Goal: Task Accomplishment & Management: Complete application form

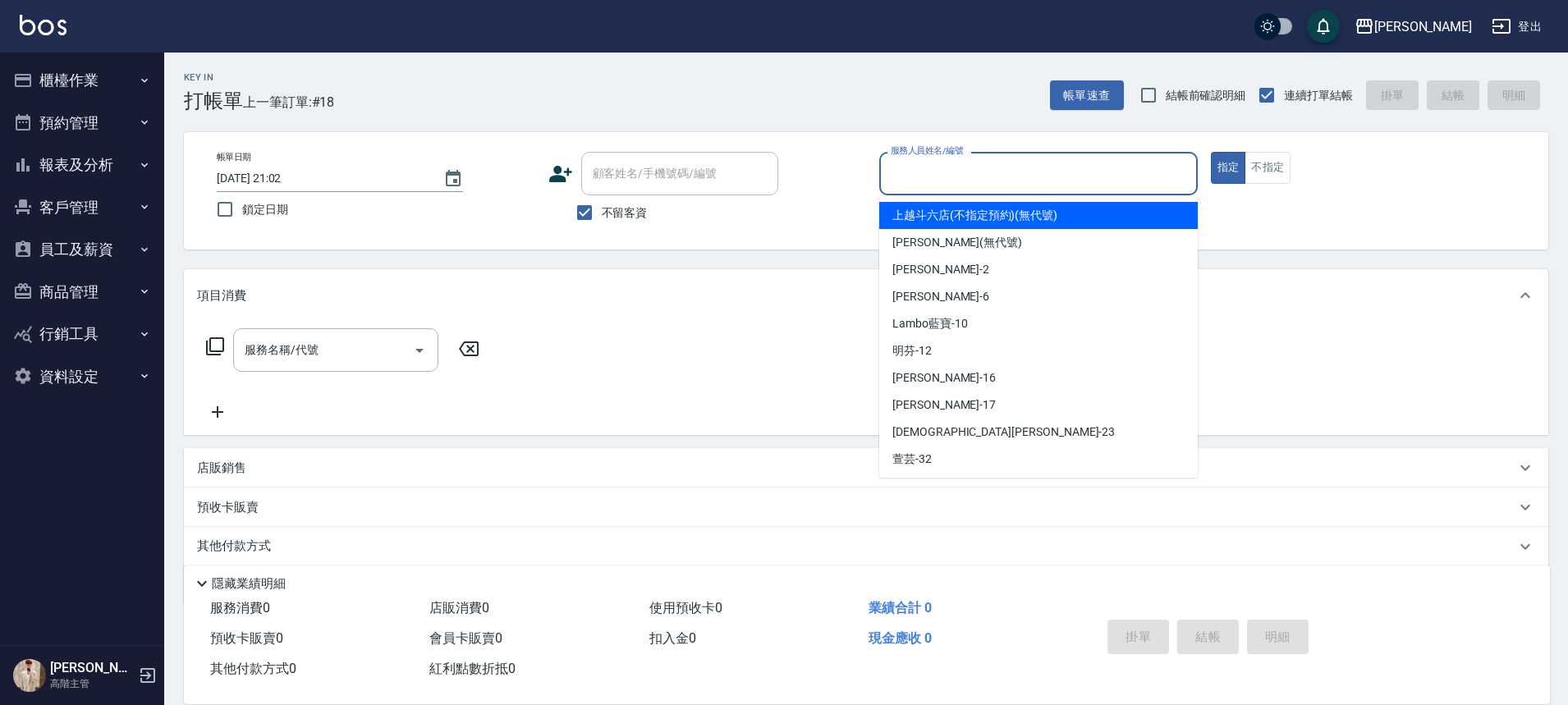
click at [1019, 174] on input "服務人員姓名/編號" at bounding box center [1038, 173] width 304 height 29
type input "R"
type button "true"
type input "[PERSON_NAME]"
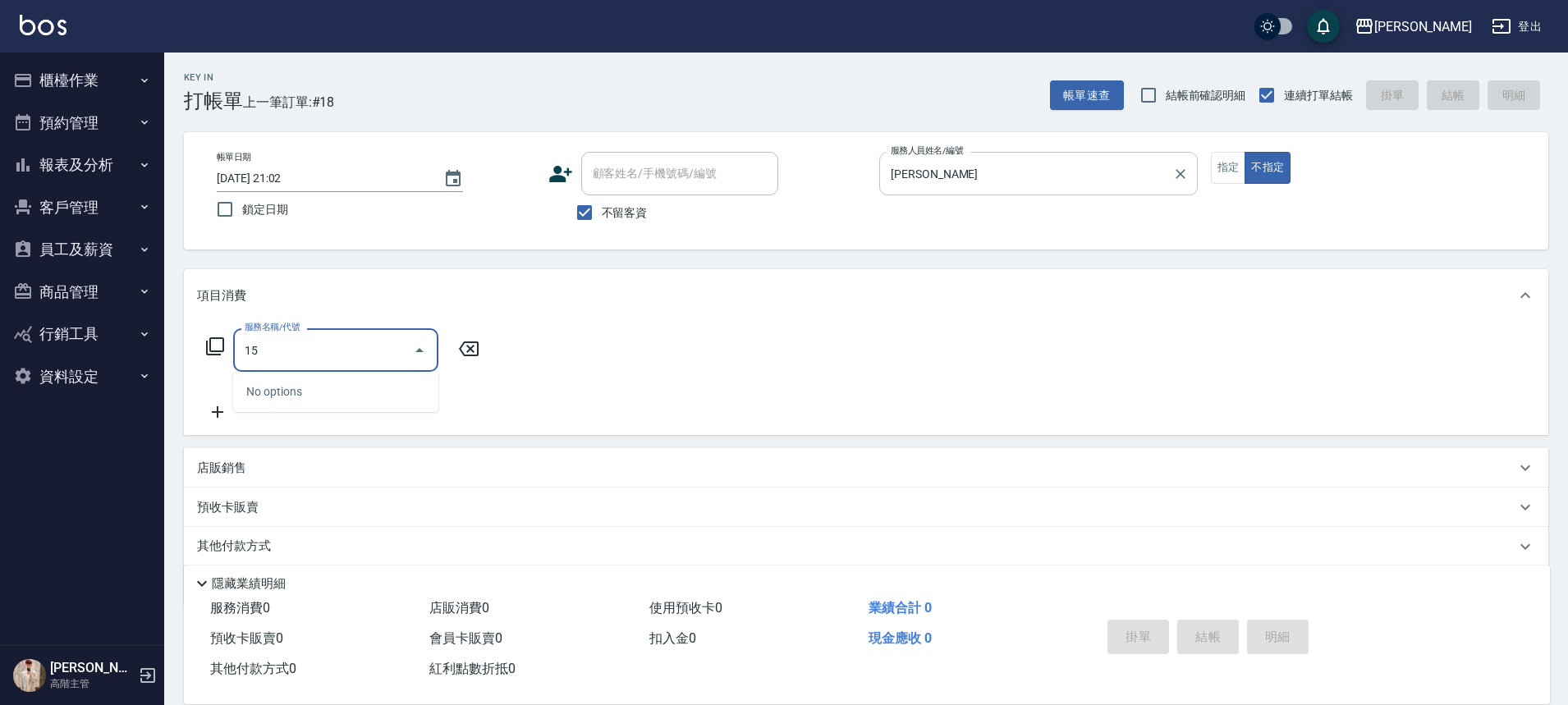
type input "1"
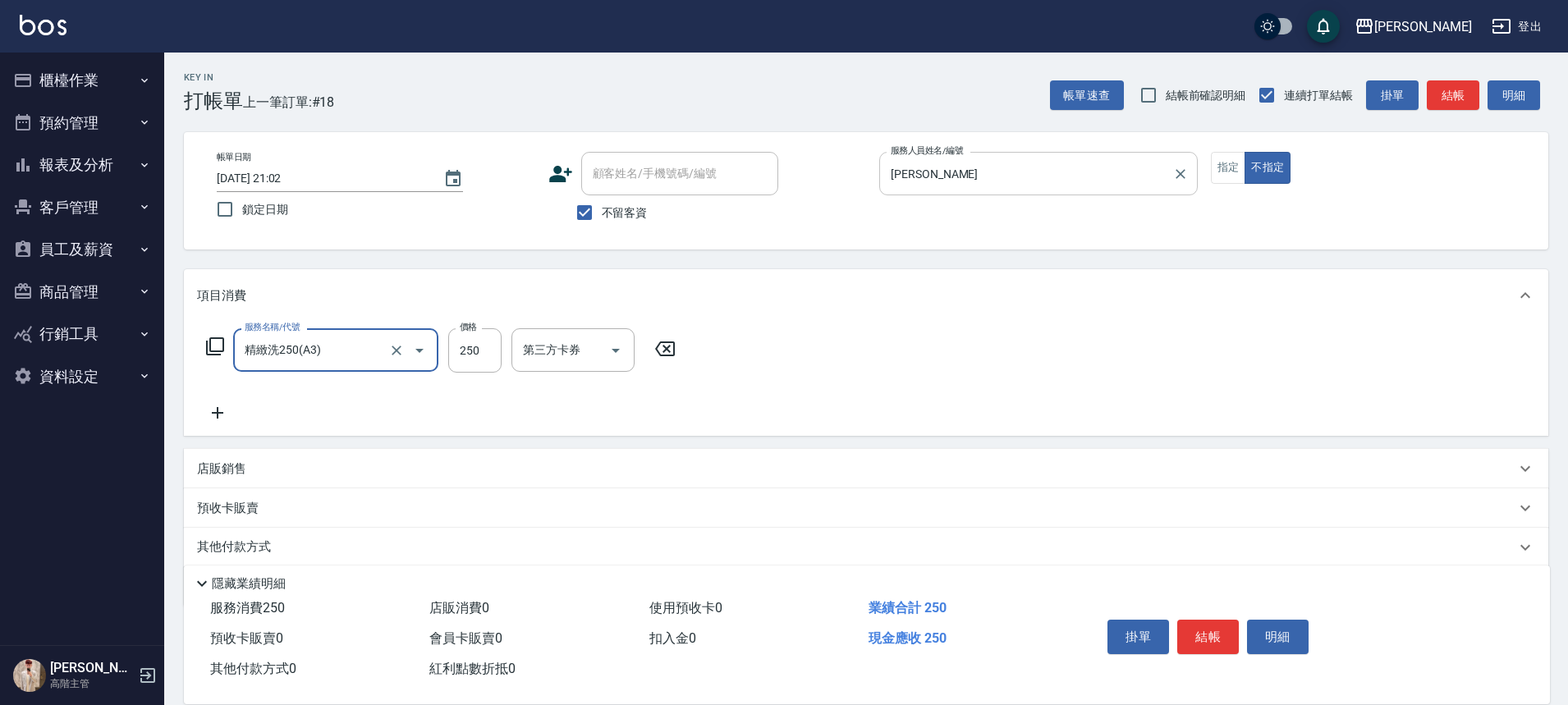
type input "精緻洗250(A3)"
type input "萱芸-32"
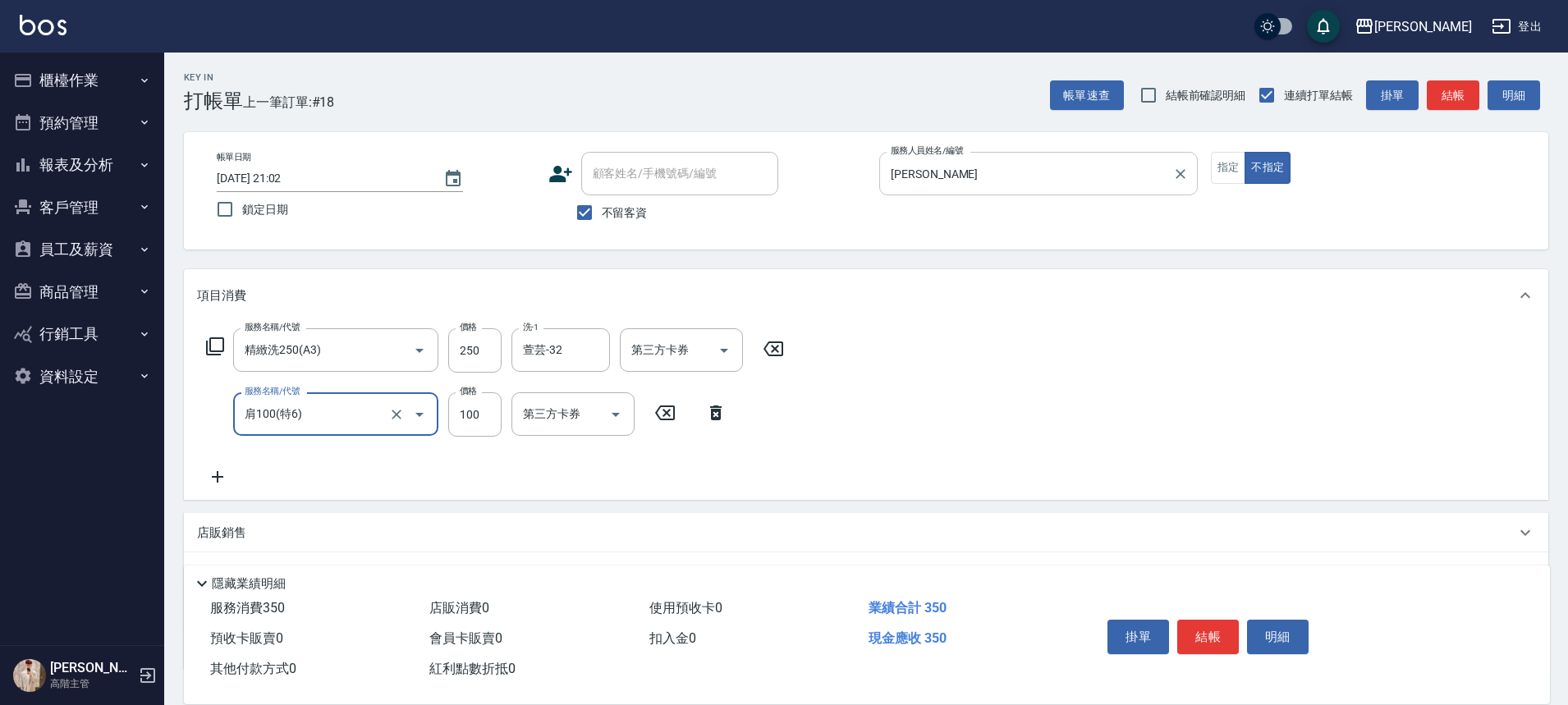
type input "肩100(特6)"
type input "萱芸-32"
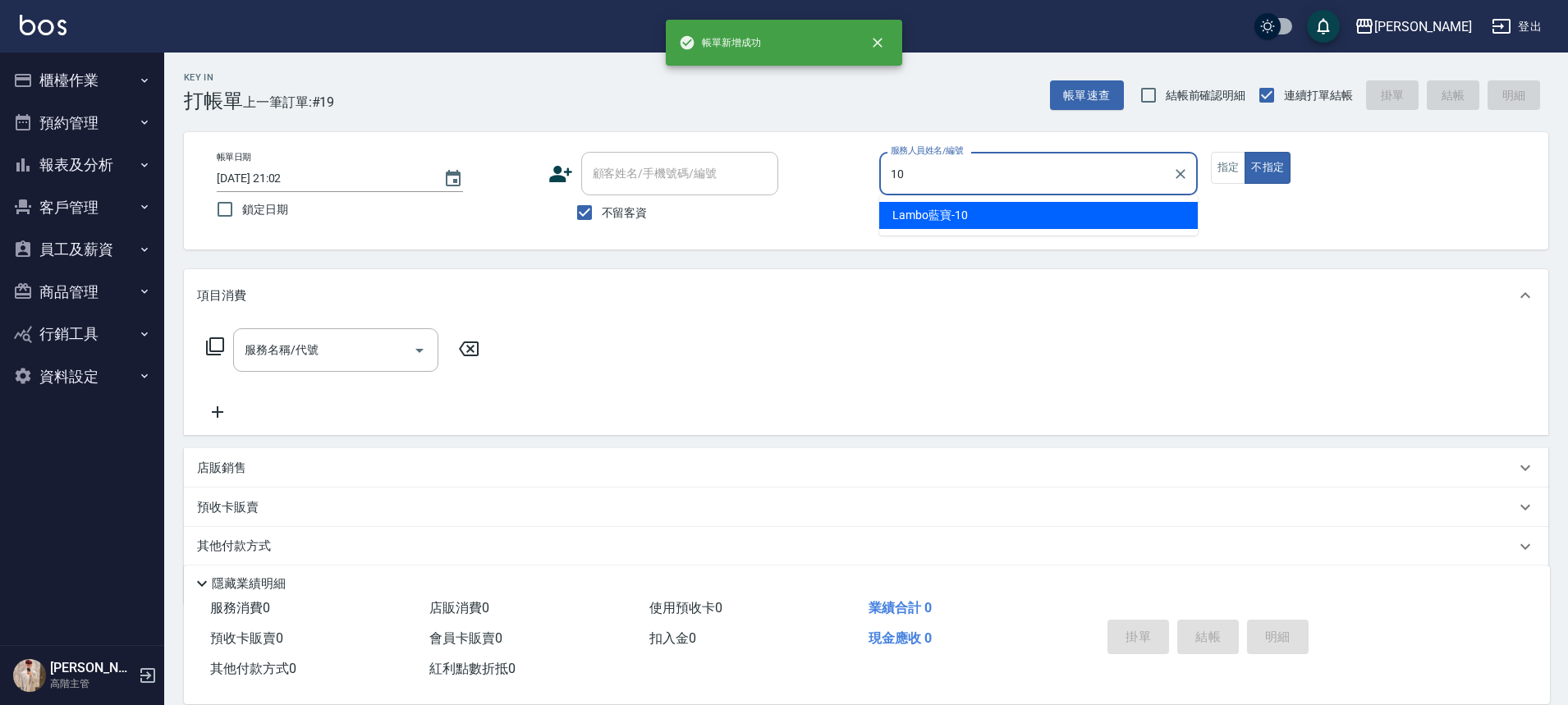
type input "Lambo藍寶-10"
type button "false"
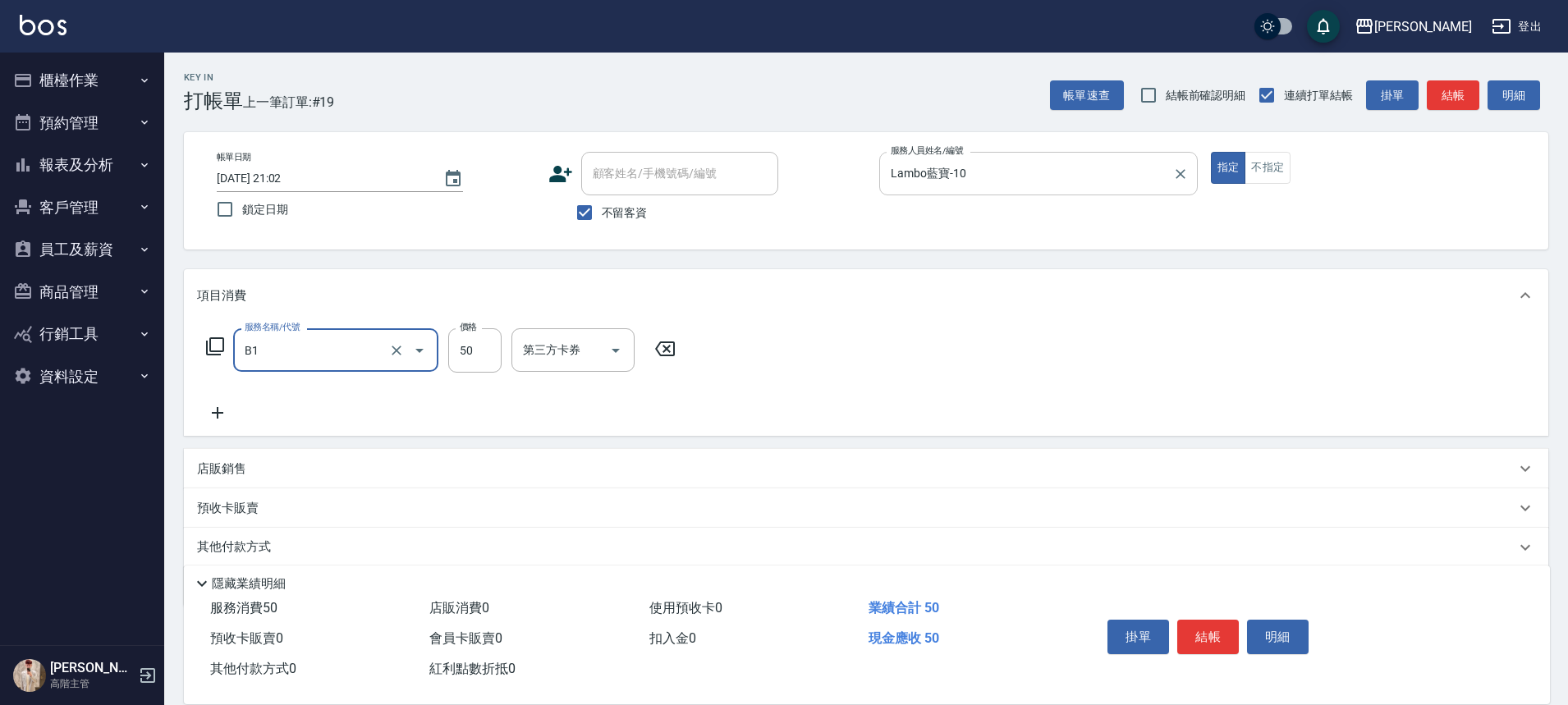
type input "剪髮(B1)"
type input "300"
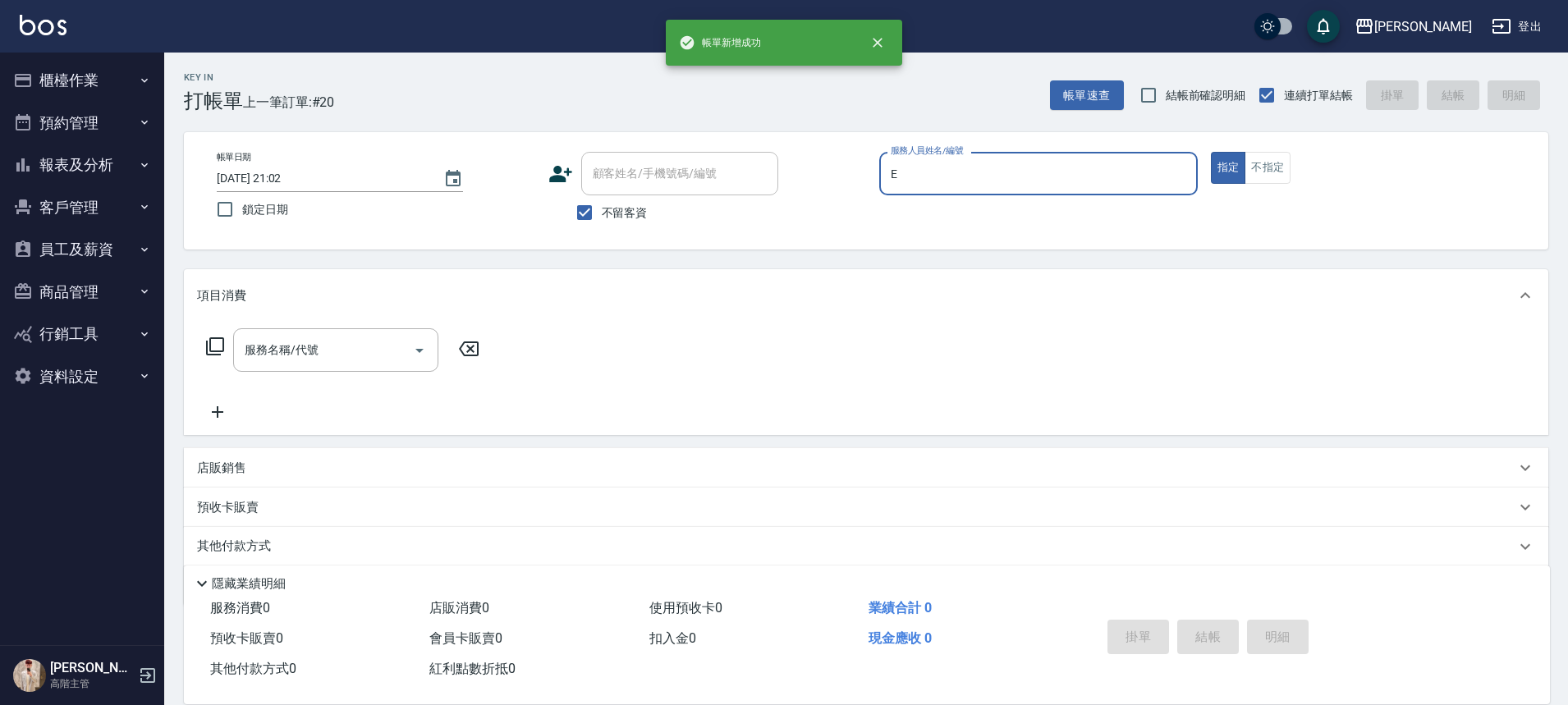
type input "[PERSON_NAME]"
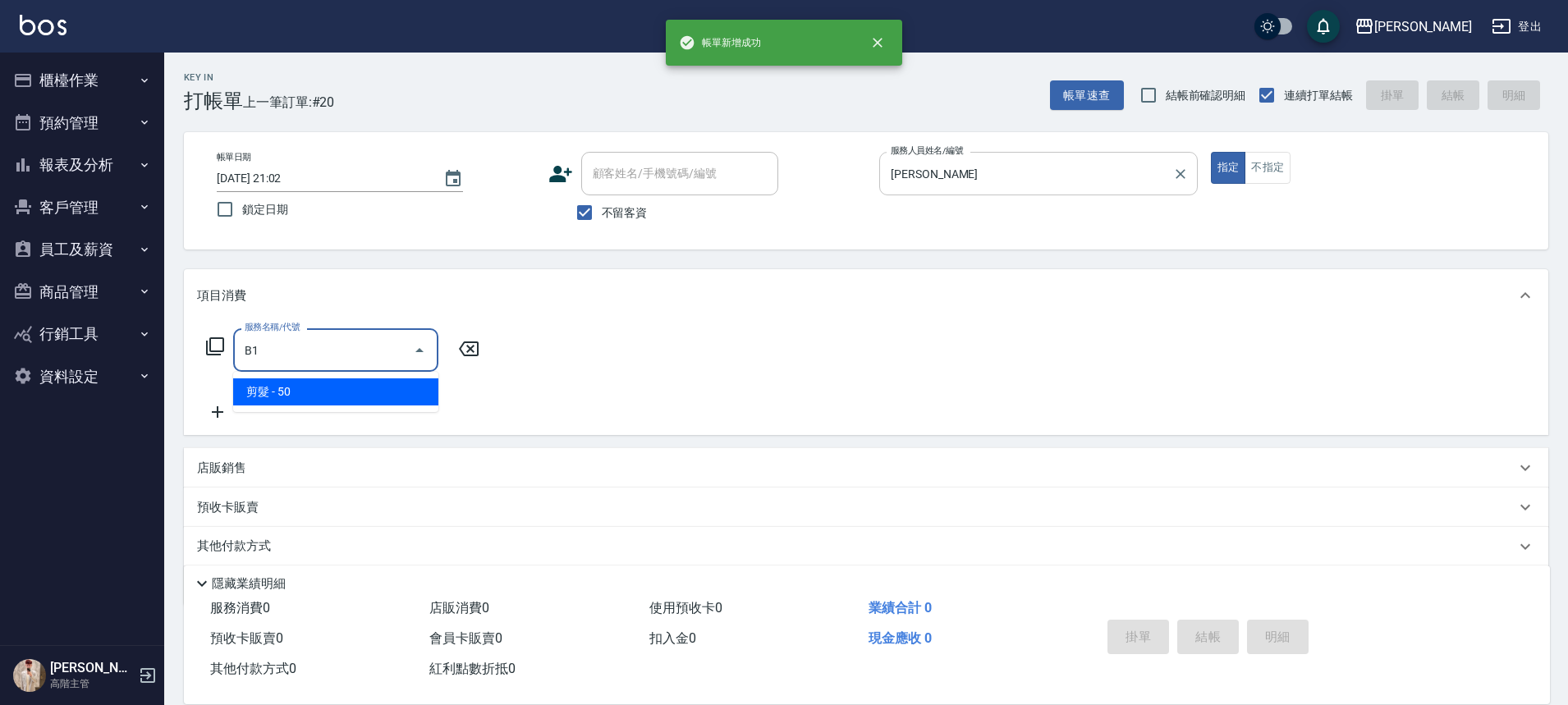
type input "剪髮(B1)"
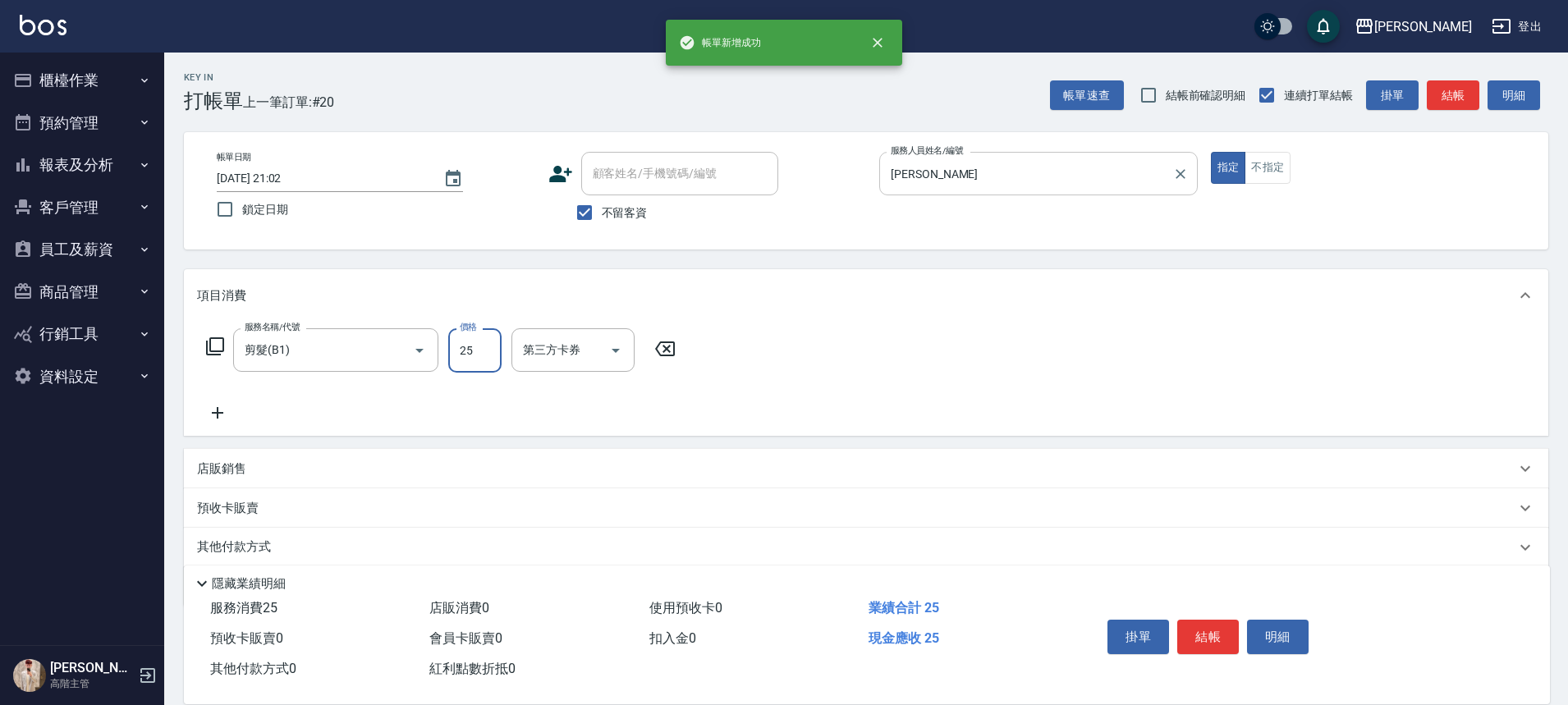
type input "250"
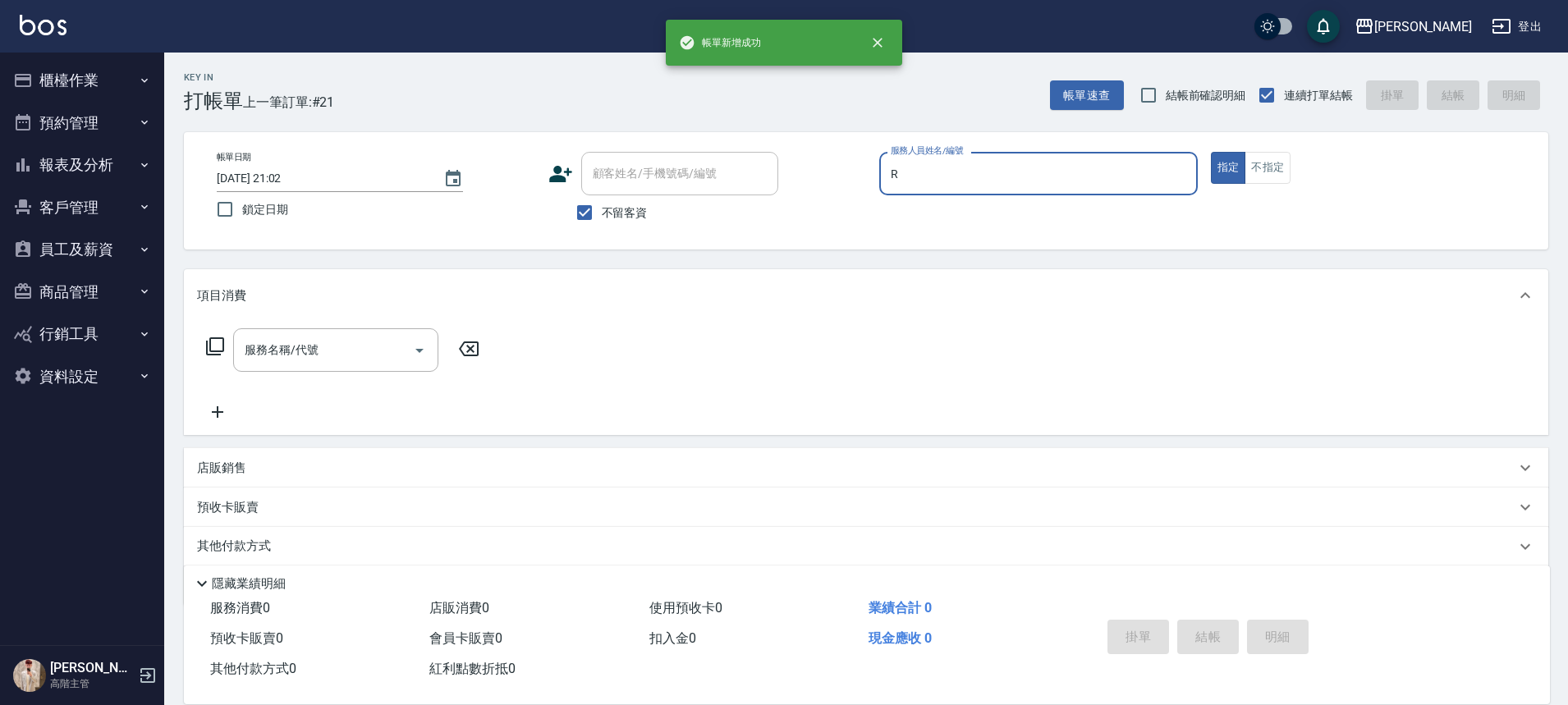
type input "[PERSON_NAME]"
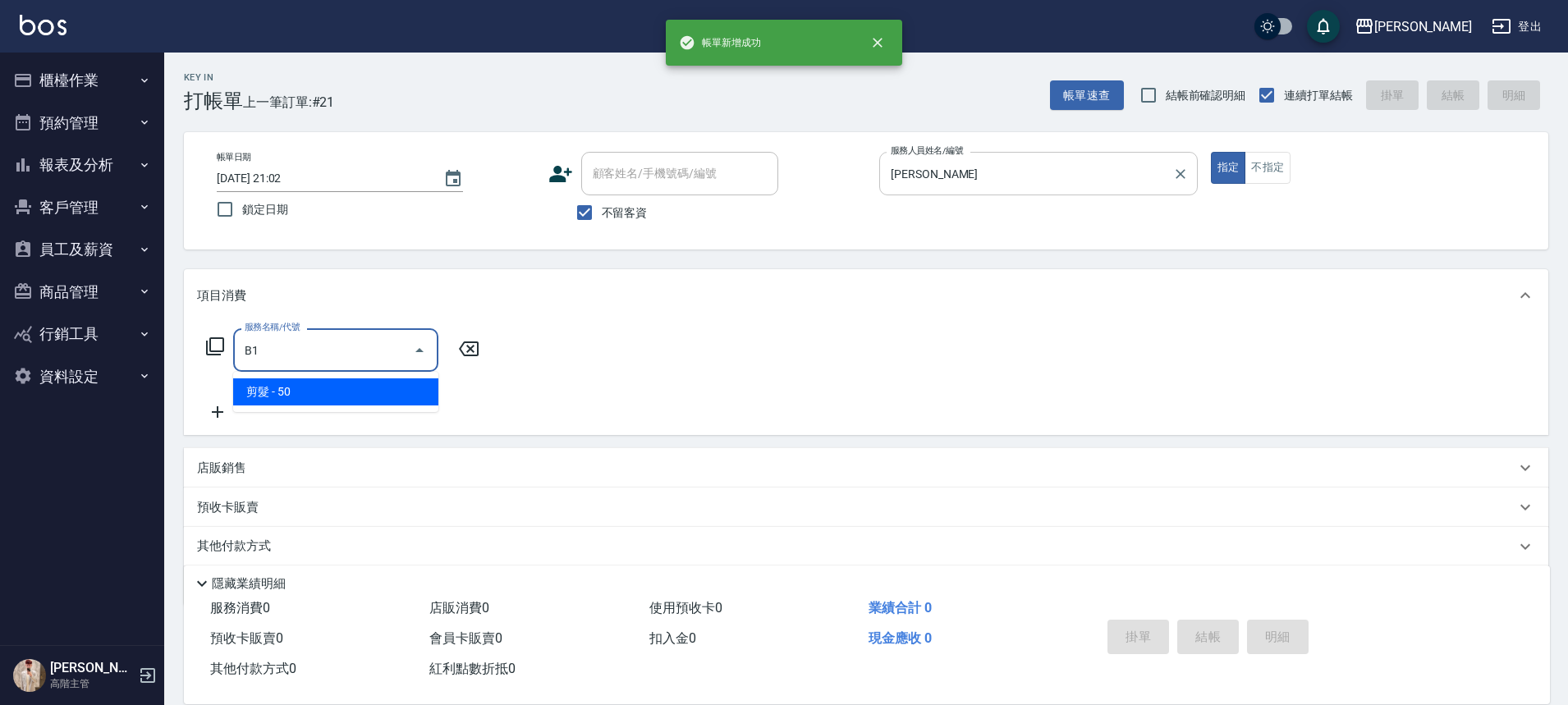
type input "剪髮(B1)"
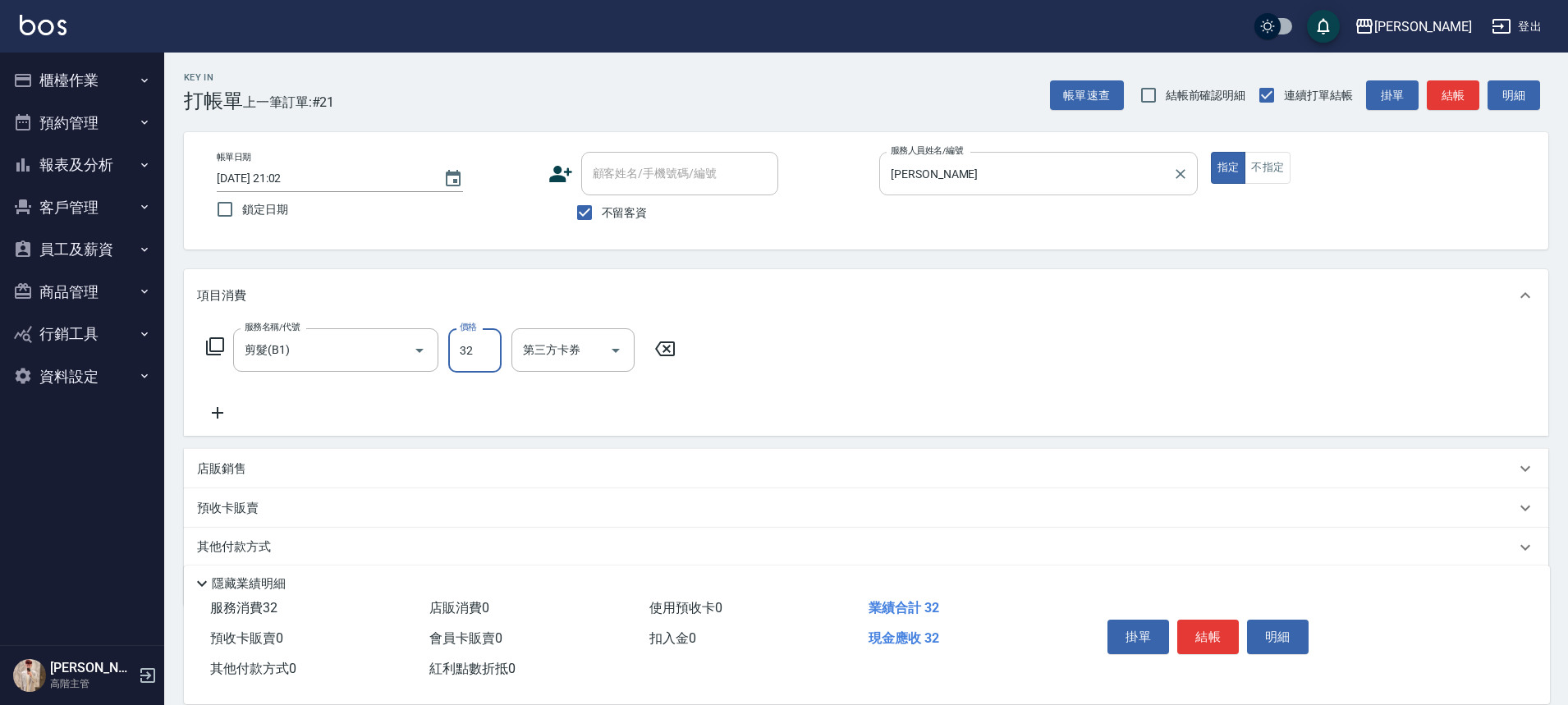
type input "320"
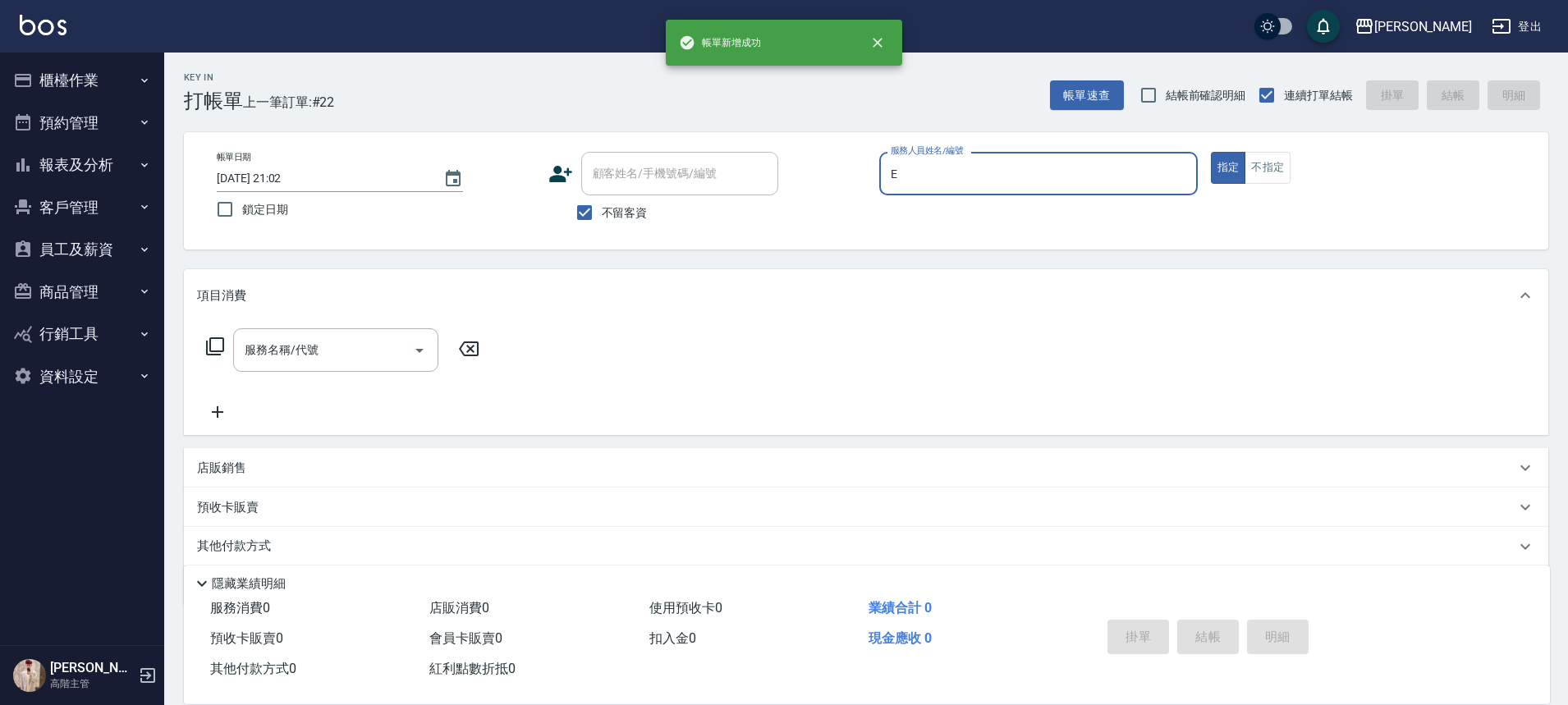
type input "[PERSON_NAME]"
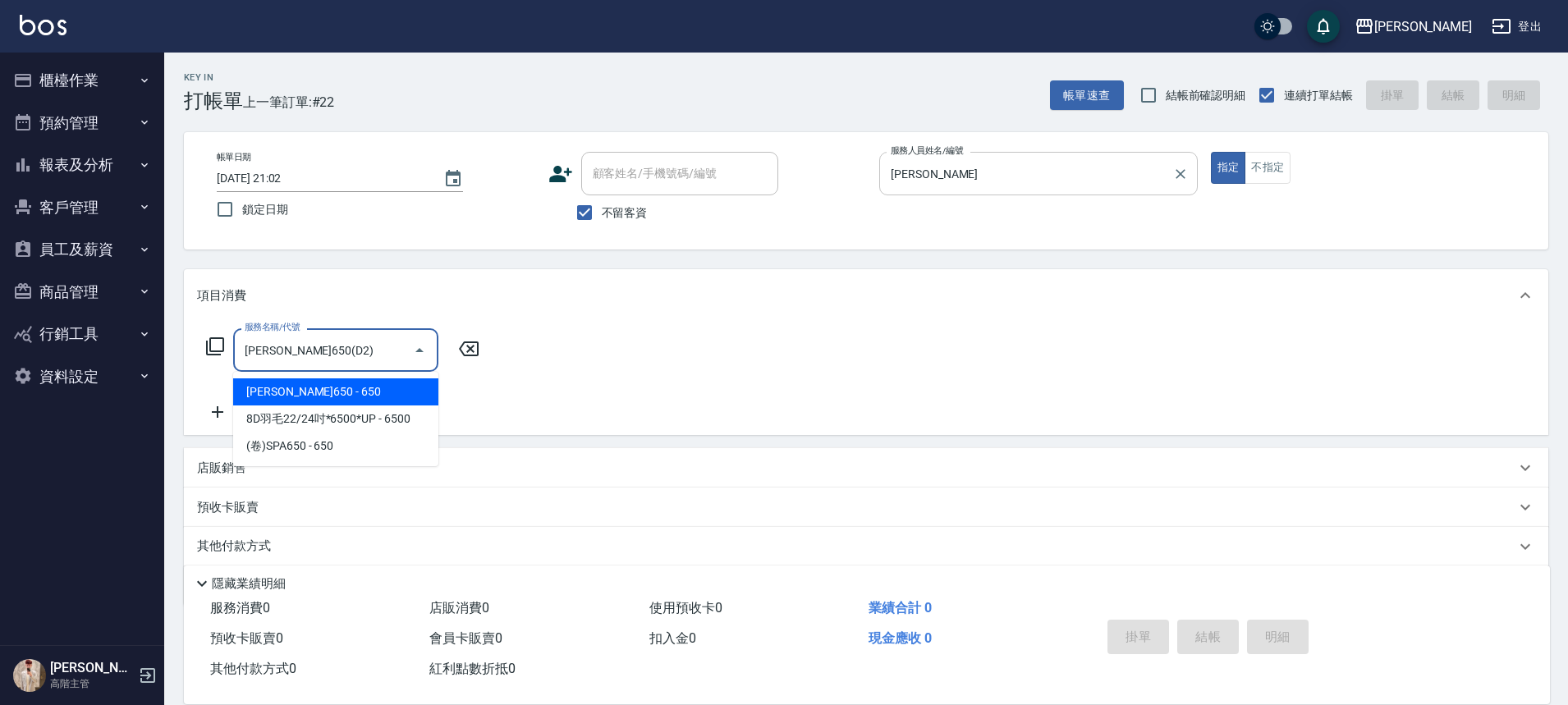
type input "[PERSON_NAME]650(D2)"
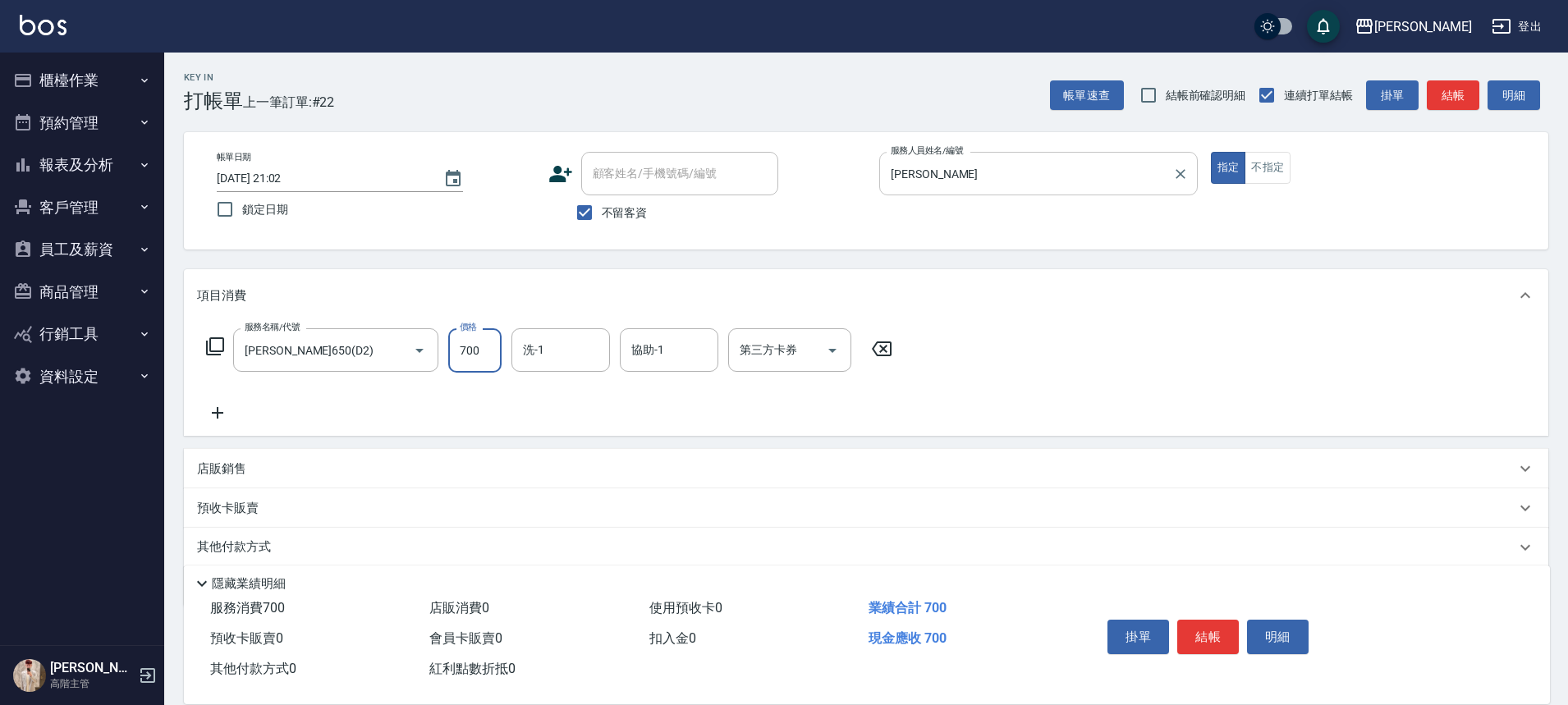
type input "700"
type input "萱芸-32"
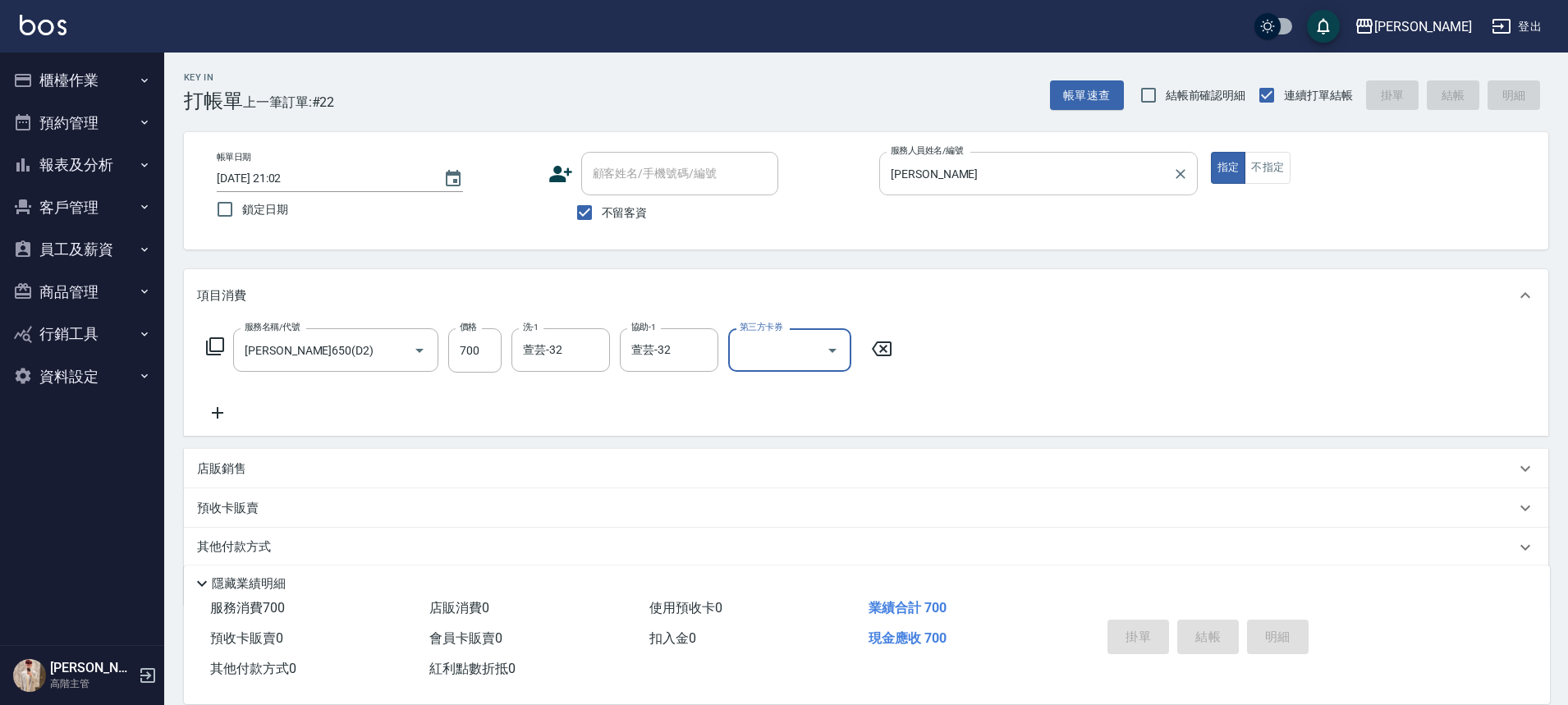
type input "[DATE] 21:03"
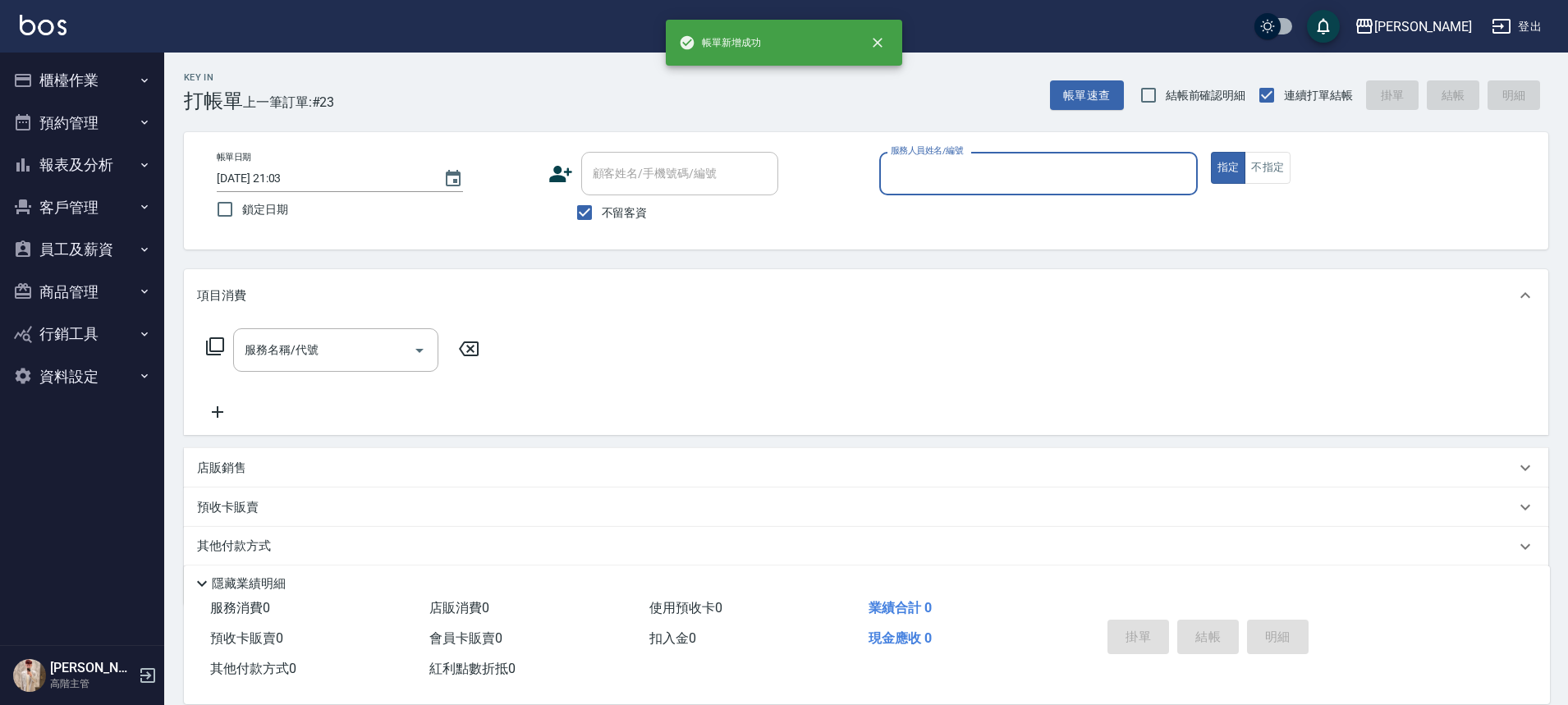
click at [97, 89] on button "櫃檯作業" at bounding box center [81, 80] width 151 height 42
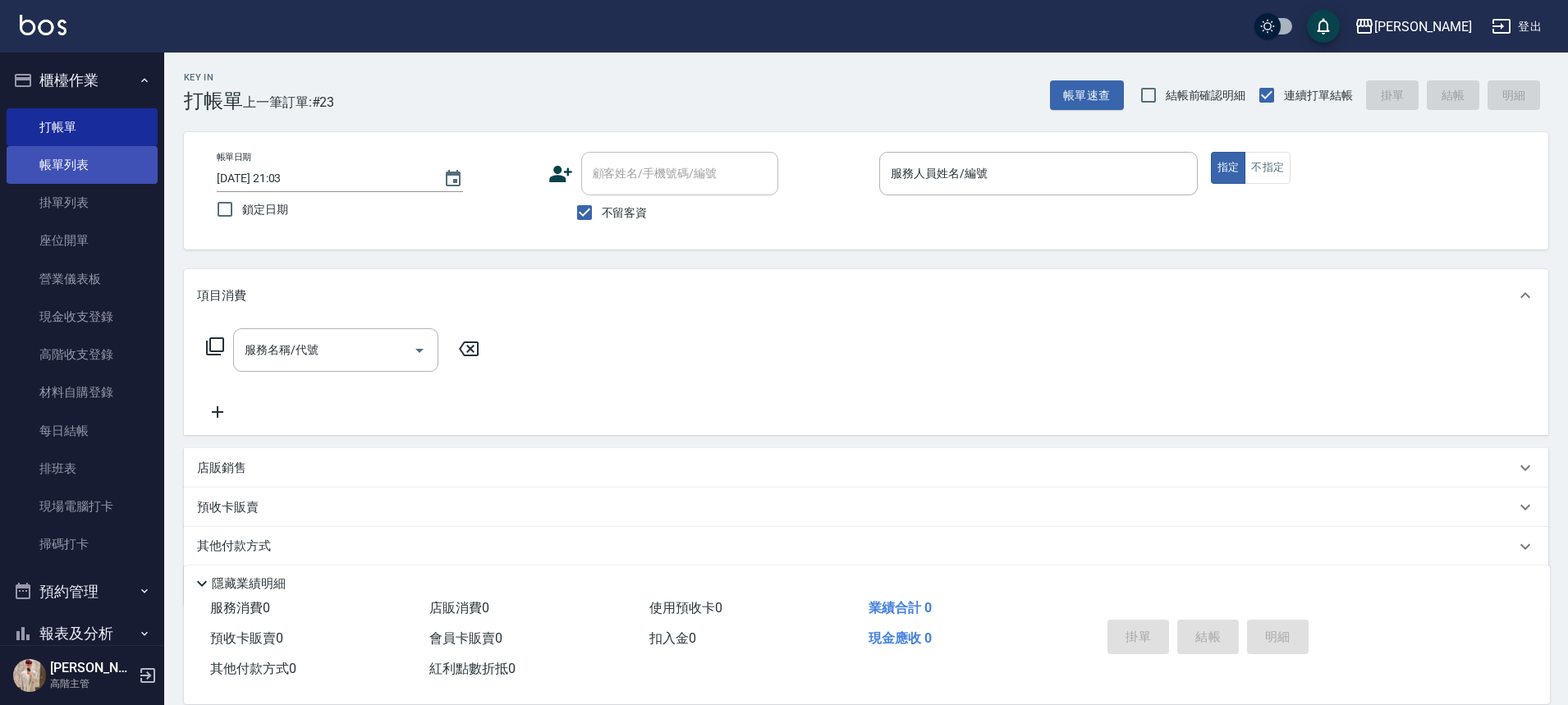
click at [86, 170] on link "帳單列表" at bounding box center [81, 164] width 151 height 38
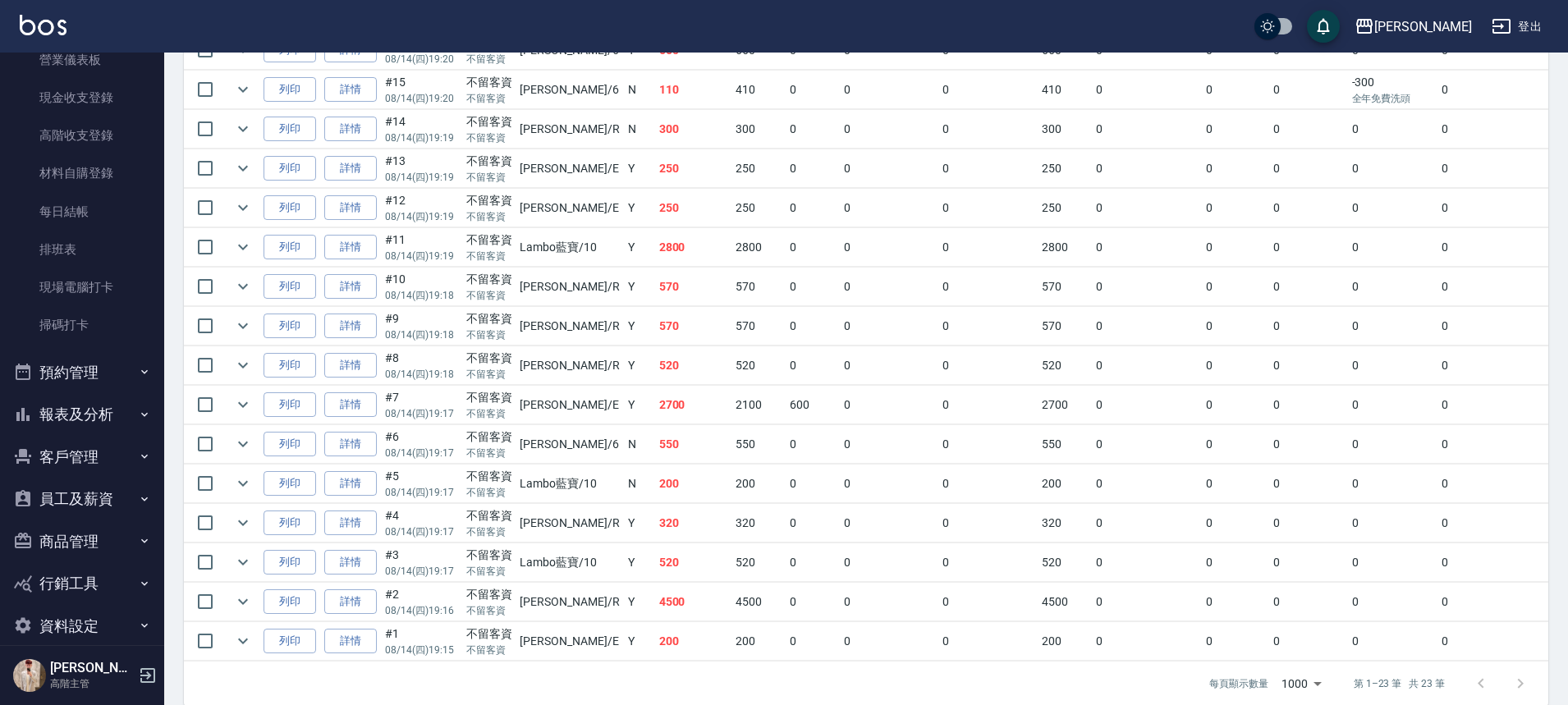
scroll to position [240, 0]
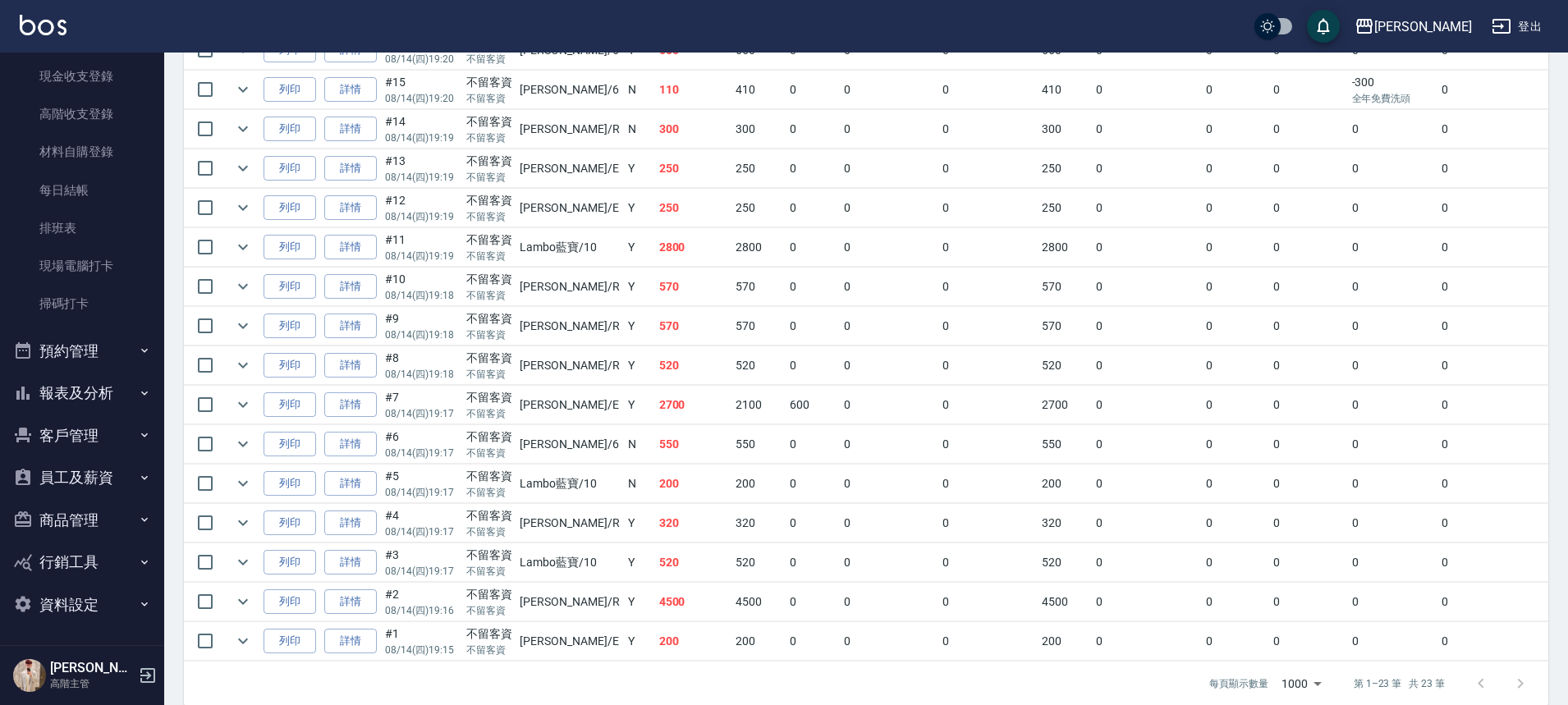
click at [121, 390] on button "報表及分析" at bounding box center [81, 393] width 151 height 42
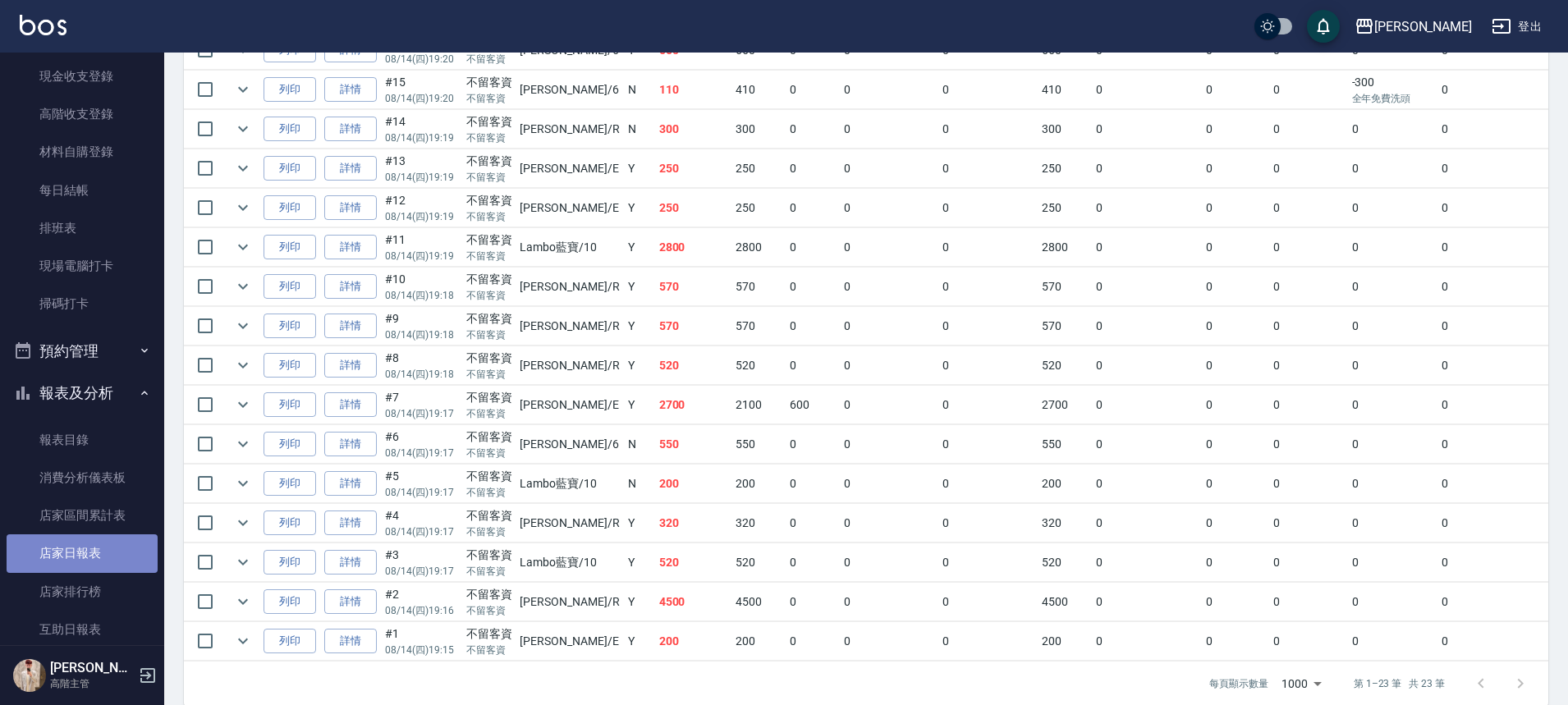
click at [119, 555] on link "店家日報表" at bounding box center [81, 553] width 151 height 38
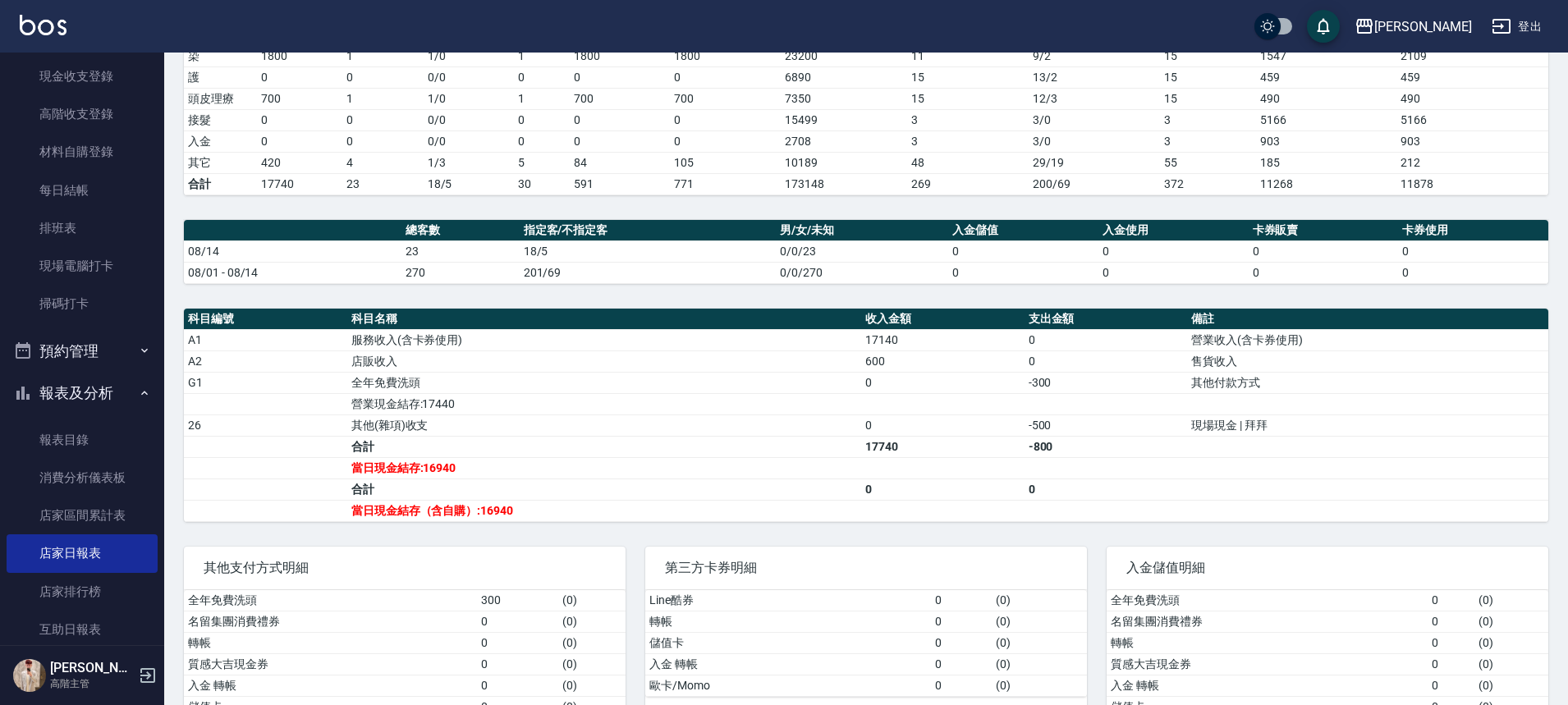
scroll to position [329, 0]
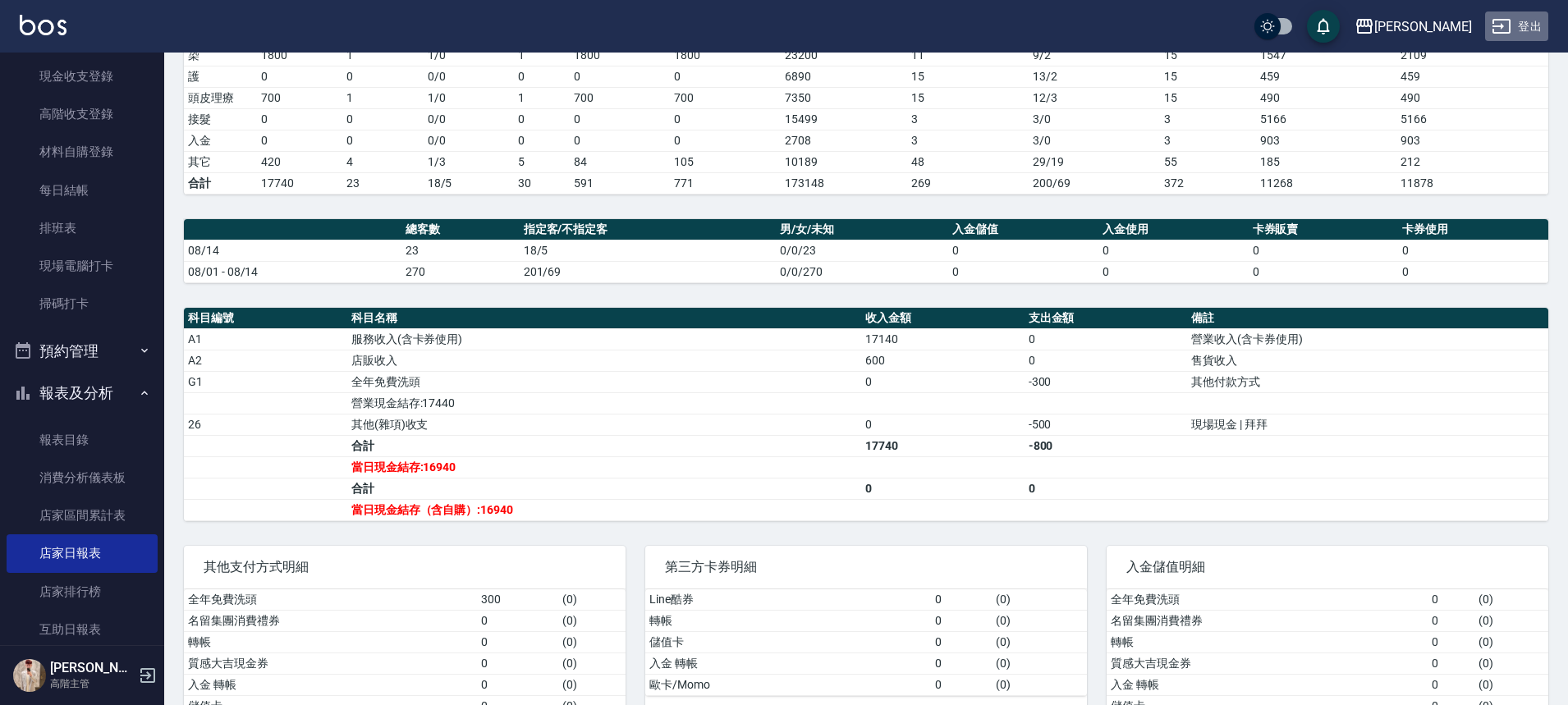
click at [1513, 35] on button "登出" at bounding box center [1517, 27] width 64 height 30
